Goal: Complete application form: Complete application form

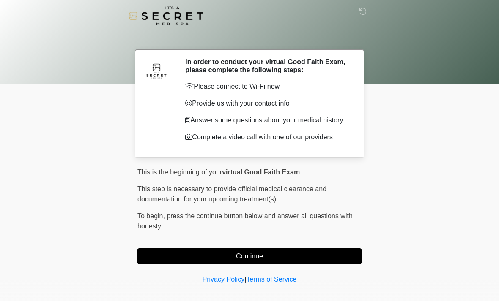
click at [207, 253] on button "Continue" at bounding box center [249, 256] width 224 height 16
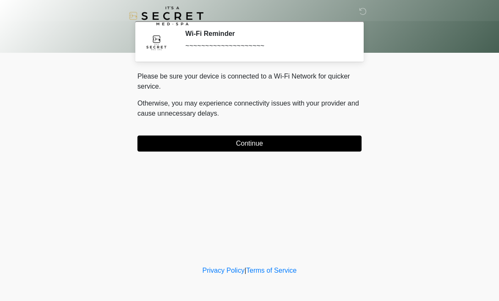
click at [177, 147] on button "Continue" at bounding box center [249, 144] width 224 height 16
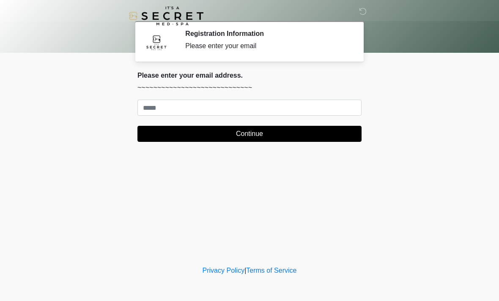
click at [241, 94] on div "Please enter your email address. ~~~~~~~~~~~~~~~~~~~~~~~~~~~~~ Continue" at bounding box center [249, 106] width 224 height 71
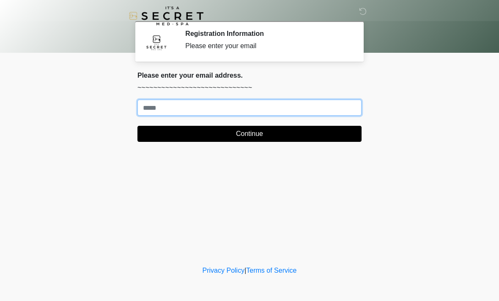
click at [234, 102] on input "Where should we email your treatment plan?" at bounding box center [249, 108] width 224 height 16
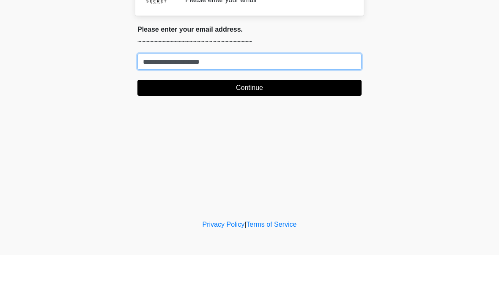
type input "**********"
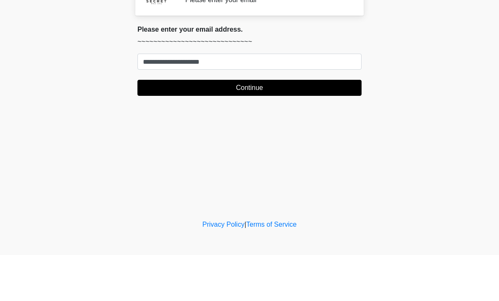
click at [296, 126] on button "Continue" at bounding box center [249, 134] width 224 height 16
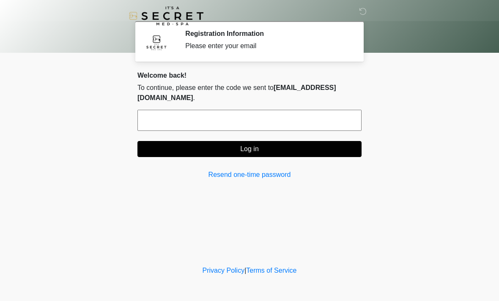
click at [243, 170] on link "Resend one-time password" at bounding box center [249, 175] width 224 height 10
click at [281, 110] on input "text" at bounding box center [249, 120] width 224 height 21
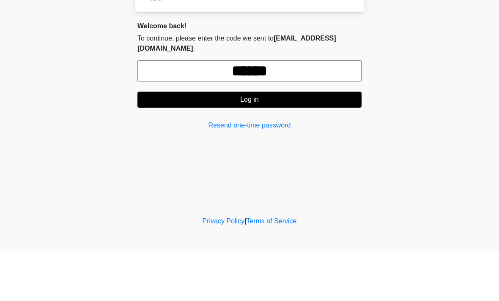
type input "******"
click at [346, 141] on button "Log in" at bounding box center [249, 149] width 224 height 16
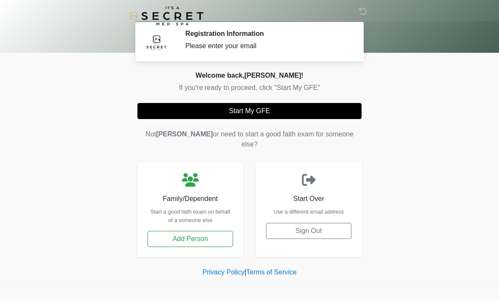
click at [234, 109] on button "Start My GFE" at bounding box center [249, 111] width 224 height 16
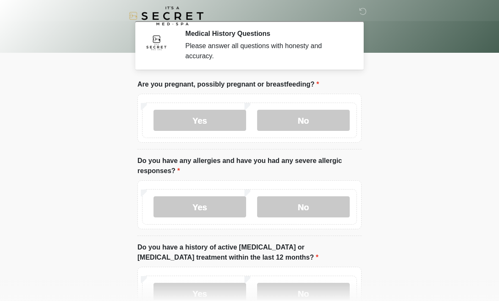
click at [311, 116] on label "No" at bounding box center [303, 120] width 93 height 21
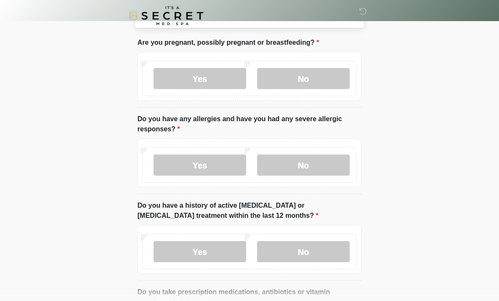
scroll to position [46, 0]
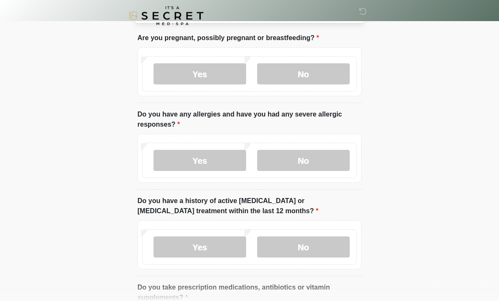
click at [319, 158] on label "No" at bounding box center [303, 160] width 93 height 21
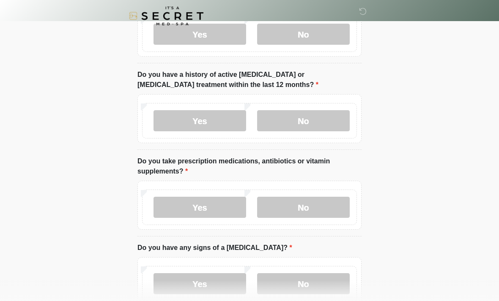
scroll to position [180, 0]
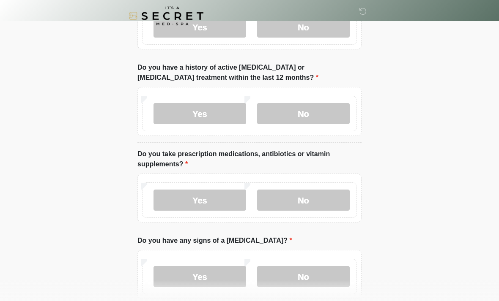
click at [330, 113] on label "No" at bounding box center [303, 113] width 93 height 21
click at [323, 200] on label "No" at bounding box center [303, 200] width 93 height 21
click at [316, 278] on label "No" at bounding box center [303, 276] width 93 height 21
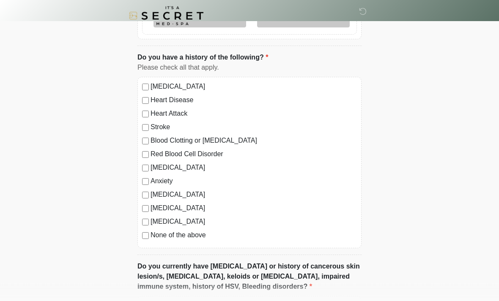
scroll to position [440, 0]
click at [143, 240] on div "[MEDICAL_DATA] Heart Disease Heart Attack Stroke Blood Clotting or [MEDICAL_DAT…" at bounding box center [249, 162] width 224 height 172
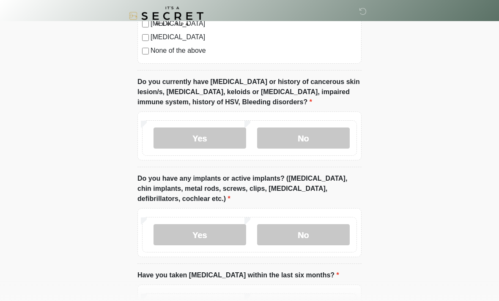
scroll to position [611, 0]
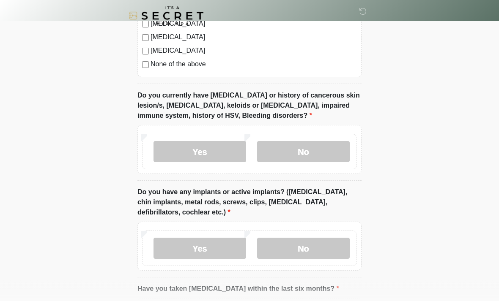
click at [323, 156] on label "No" at bounding box center [303, 152] width 93 height 21
click at [308, 248] on label "No" at bounding box center [303, 248] width 93 height 21
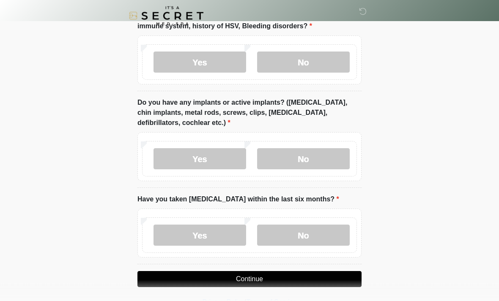
scroll to position [704, 0]
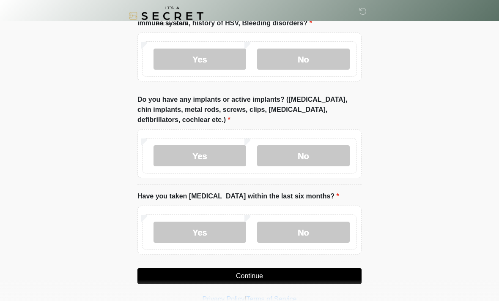
click at [311, 229] on label "No" at bounding box center [303, 232] width 93 height 21
click at [283, 278] on button "Continue" at bounding box center [249, 276] width 224 height 16
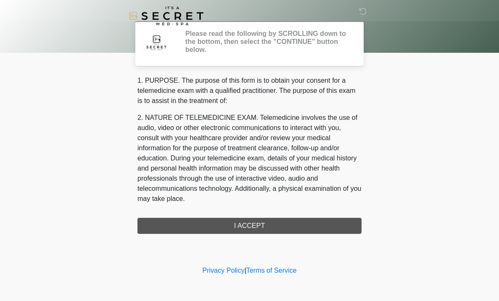
scroll to position [0, 0]
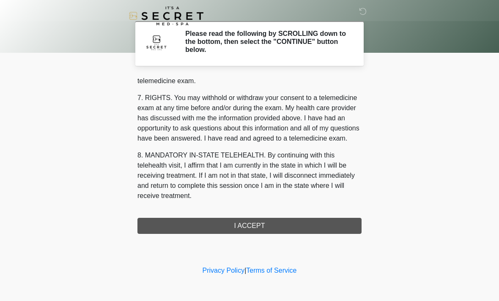
click at [308, 229] on div "1. PURPOSE. The purpose of this form is to obtain your consent for a telemedici…" at bounding box center [249, 155] width 224 height 158
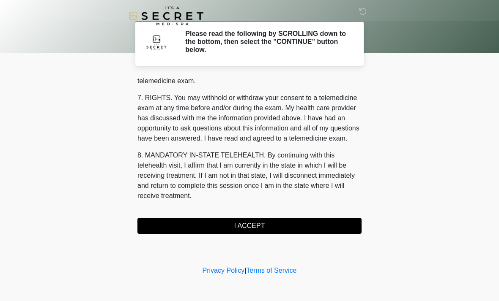
scroll to position [358, 0]
click at [313, 227] on button "I ACCEPT" at bounding box center [249, 226] width 224 height 16
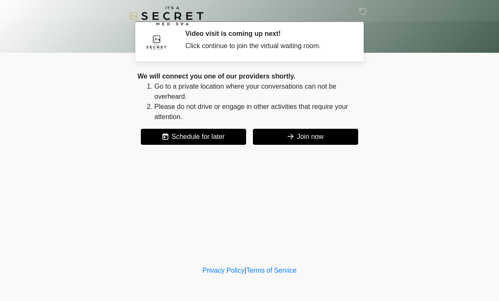
click at [325, 137] on button "Join now" at bounding box center [305, 137] width 105 height 16
